Goal: Find specific page/section: Find specific page/section

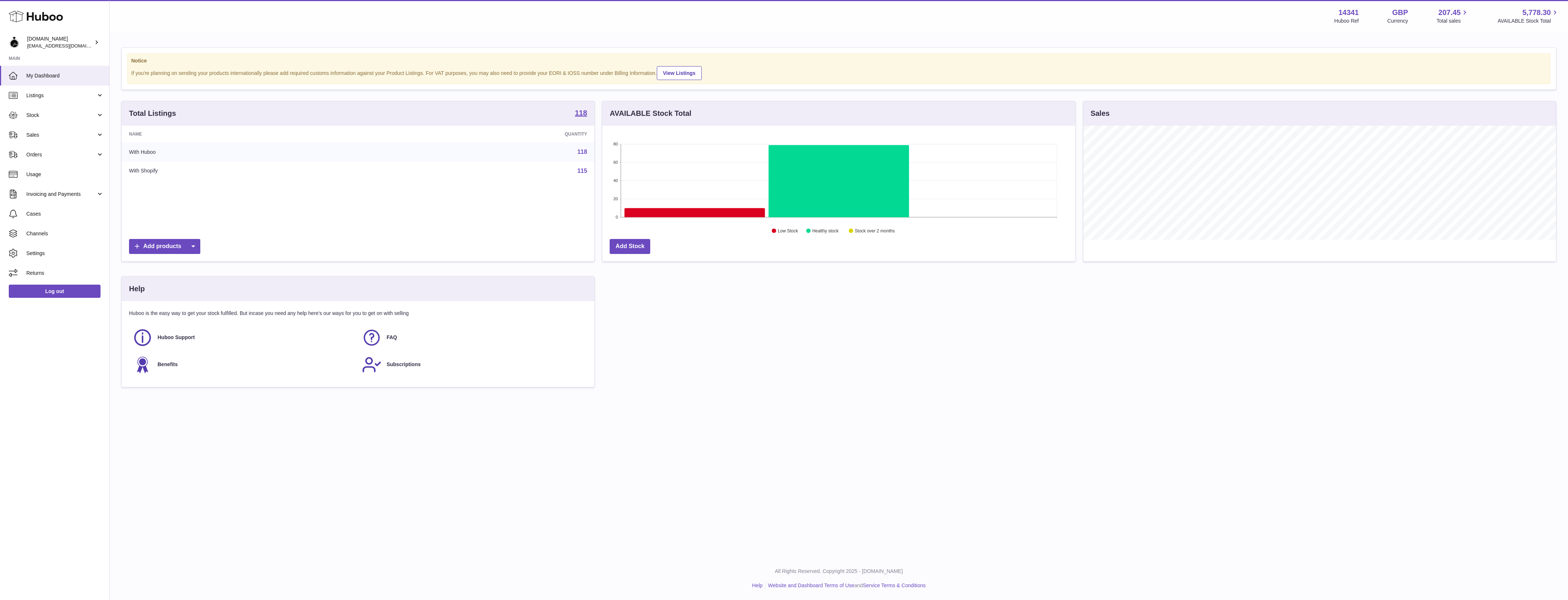
scroll to position [113, 473]
click at [52, 268] on link "Returns" at bounding box center [55, 272] width 109 height 20
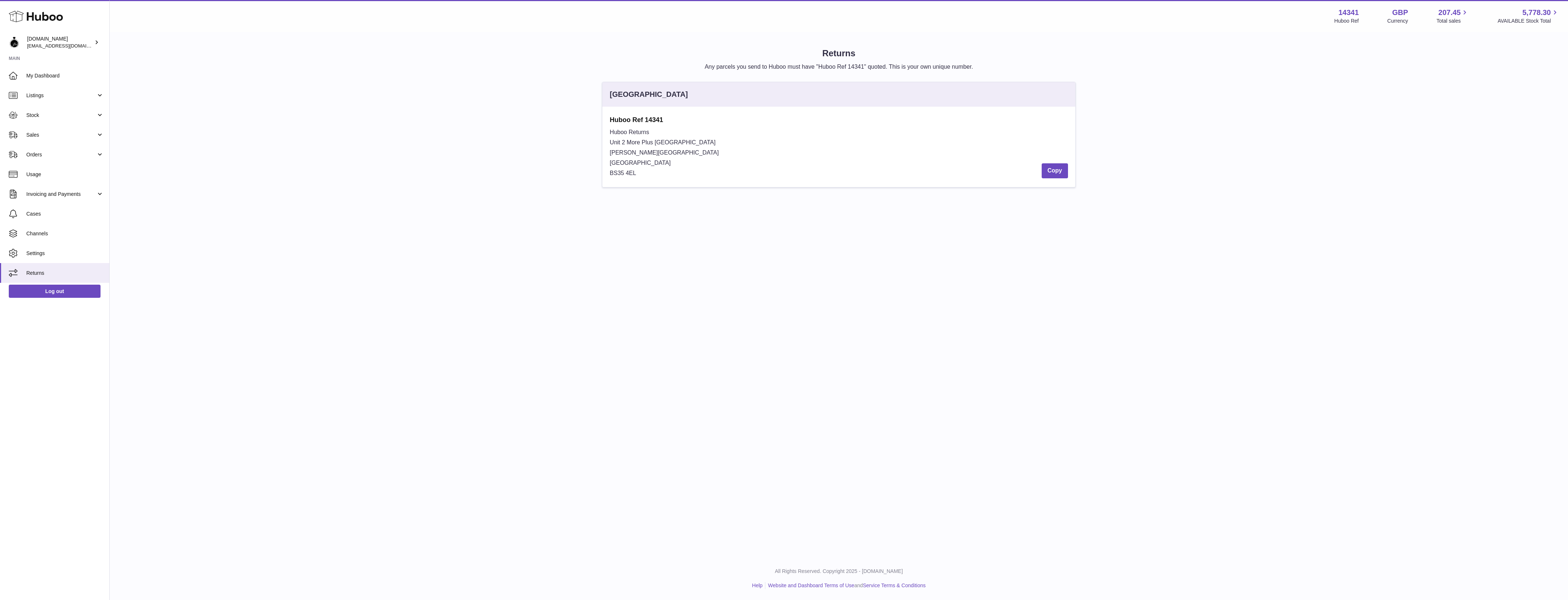
click at [558, 127] on div "United Kingdom Huboo Ref 14341 Huboo Returns Unit 2 More Plus Central Park Huds…" at bounding box center [839, 139] width 1442 height 113
click at [693, 124] on strong "Huboo Ref 14341" at bounding box center [838, 119] width 458 height 9
click at [658, 103] on div "United Kingdom" at bounding box center [839, 94] width 473 height 24
click at [318, 93] on div "United Kingdom Huboo Ref 14341 Huboo Returns Unit 2 More Plus Central Park Huds…" at bounding box center [839, 139] width 1442 height 113
click at [244, 54] on h1 "Returns" at bounding box center [838, 54] width 1434 height 12
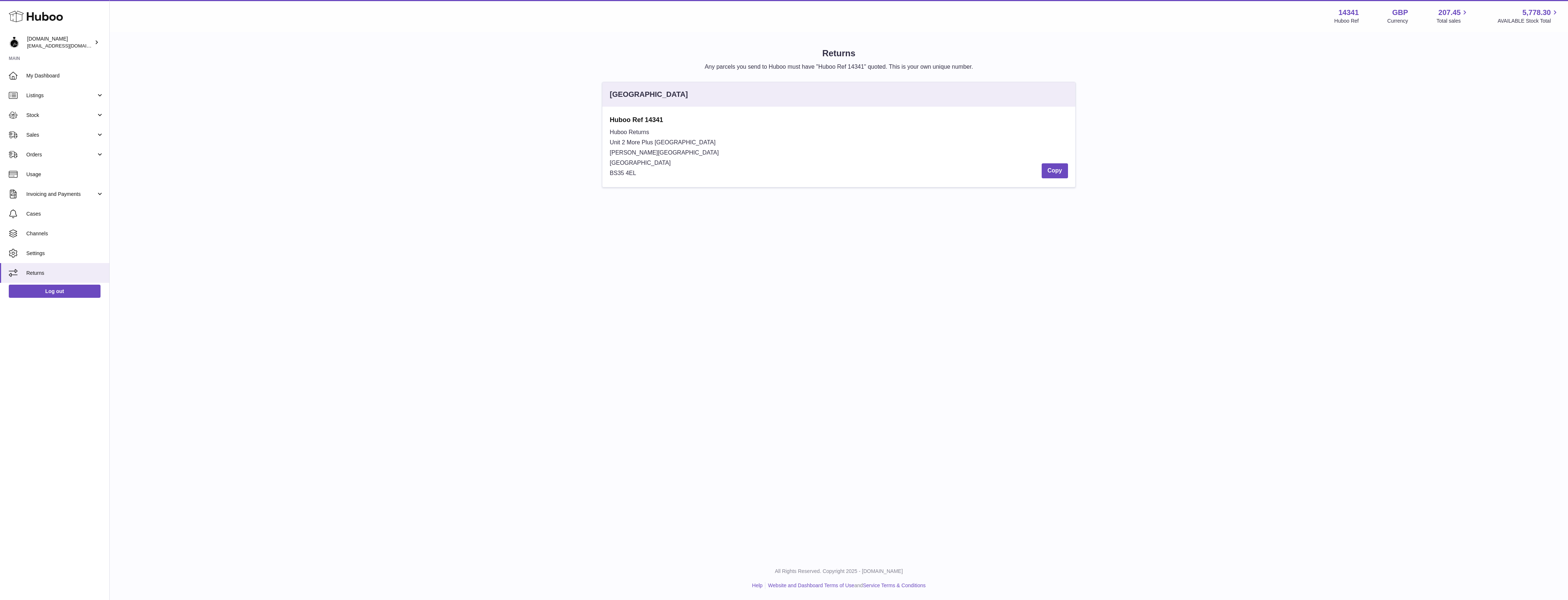
click at [704, 209] on div "Returns Any parcels you send to Huboo must have "Huboo Ref 14341" quoted. This …" at bounding box center [838, 121] width 1458 height 177
